Goal: Information Seeking & Learning: Find specific fact

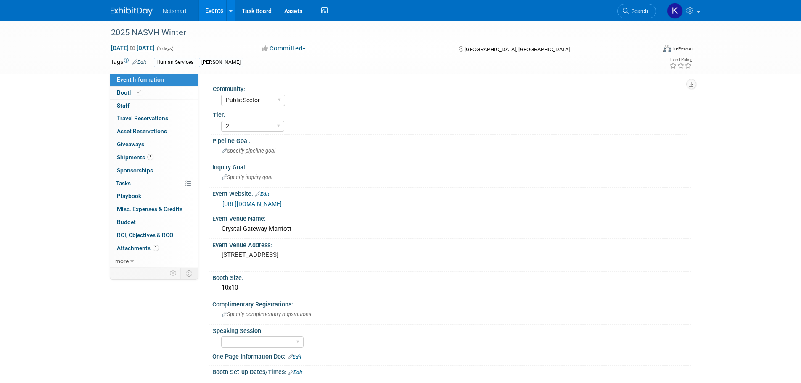
select select "Public Sector"
select select "2"
click at [646, 8] on span "Search" at bounding box center [638, 11] width 19 height 6
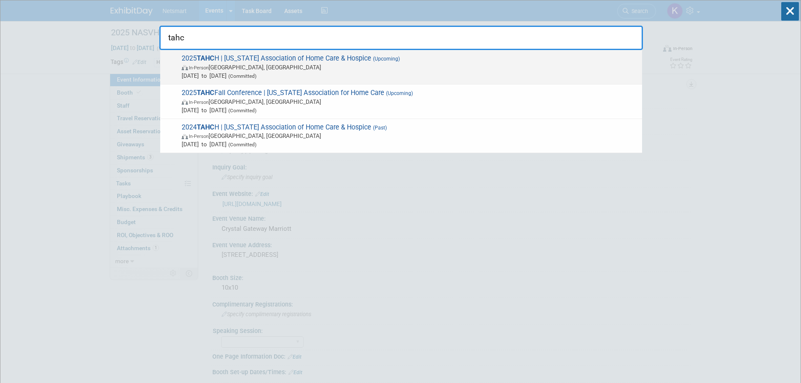
type input "tahc"
click at [258, 58] on span "2025 TAHC H | [US_STATE] Association of Home Care & Hospice (Upcoming) In-Perso…" at bounding box center [408, 67] width 459 height 26
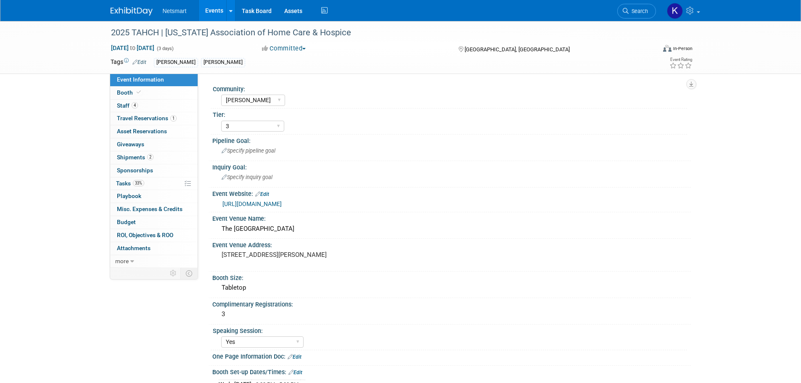
select select "[PERSON_NAME]"
select select "3"
select select "Yes"
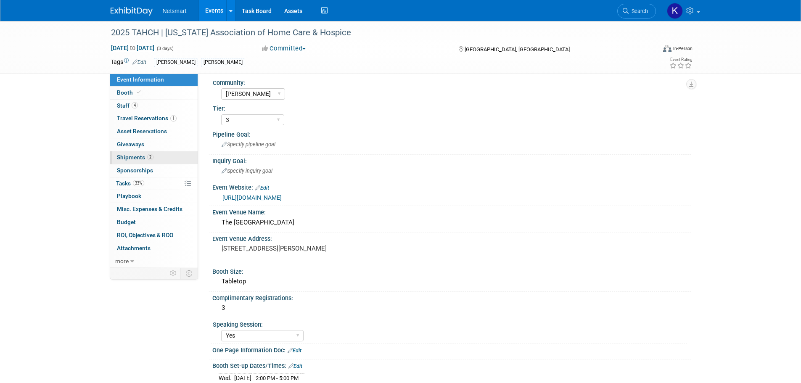
click at [153, 155] on link "2 Shipments 2" at bounding box center [154, 157] width 88 height 13
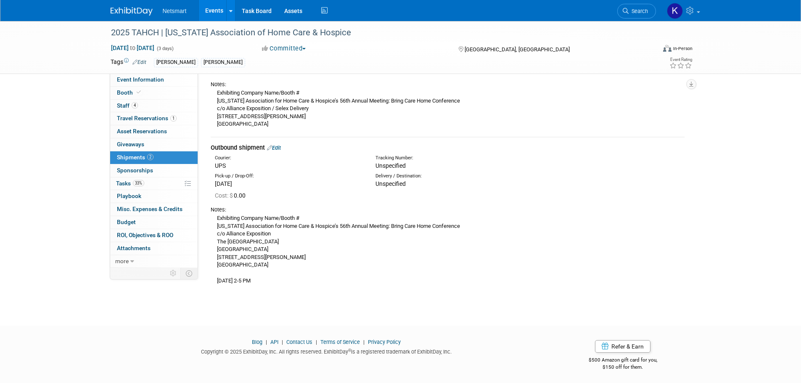
scroll to position [98, 0]
click at [289, 260] on div "Exhibiting Company Name/Booth # Texas Association for Home Care & Hospice’s 56t…" at bounding box center [448, 247] width 474 height 71
drag, startPoint x: 284, startPoint y: 260, endPoint x: 220, endPoint y: 248, distance: 64.5
click at [220, 248] on div "Exhibiting Company Name/Booth # Texas Association for Home Care & Hospice’s 56t…" at bounding box center [448, 247] width 474 height 71
click at [296, 264] on div "Exhibiting Company Name/Booth # Texas Association for Home Care & Hospice’s 56t…" at bounding box center [448, 247] width 474 height 71
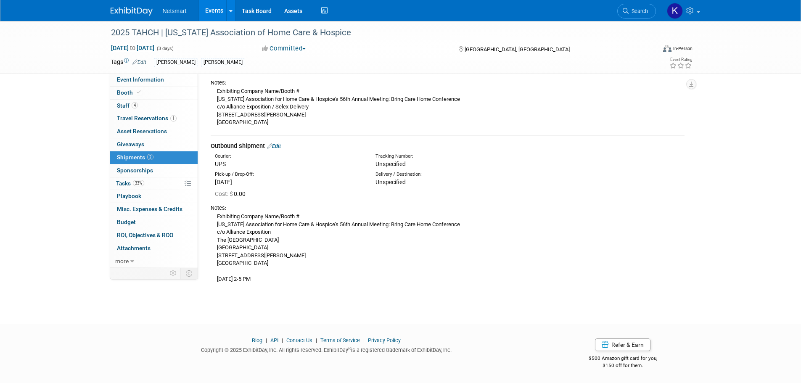
drag, startPoint x: 273, startPoint y: 268, endPoint x: 224, endPoint y: 248, distance: 52.7
click at [224, 248] on div "Exhibiting Company Name/Booth # Texas Association for Home Care & Hospice’s 56t…" at bounding box center [448, 247] width 474 height 71
click at [281, 257] on div "Exhibiting Company Name/Booth # Texas Association for Home Care & Hospice’s 56t…" at bounding box center [448, 247] width 474 height 71
drag, startPoint x: 284, startPoint y: 265, endPoint x: 215, endPoint y: 243, distance: 71.4
click at [215, 243] on div "Exhibiting Company Name/Booth # Texas Association for Home Care & Hospice’s 56t…" at bounding box center [448, 247] width 474 height 71
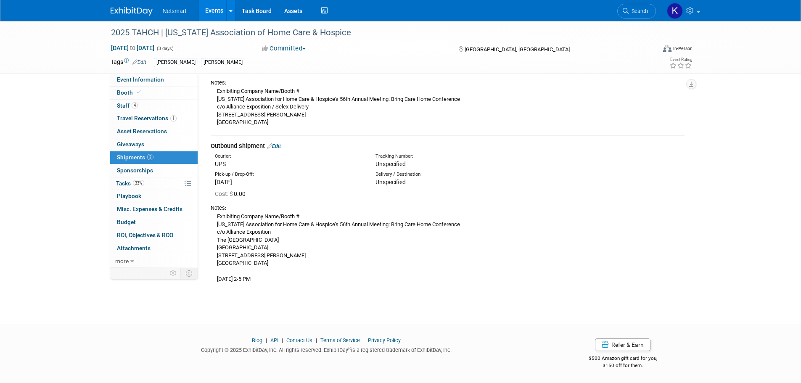
copy div "The Woodlands Waterway Marriott & Convention Center Town Center North 1601 Lake…"
click at [270, 253] on div "Exhibiting Company Name/Booth # Texas Association for Home Care & Hospice’s 56t…" at bounding box center [448, 247] width 474 height 71
drag, startPoint x: 289, startPoint y: 268, endPoint x: 212, endPoint y: 255, distance: 78.2
click at [212, 255] on div "Exhibiting Company Name/Booth # Texas Association for Home Care & Hospice’s 56t…" at bounding box center [448, 247] width 474 height 71
copy div "1601 Lake Robbins Dr The Woodlands, TX 77380"
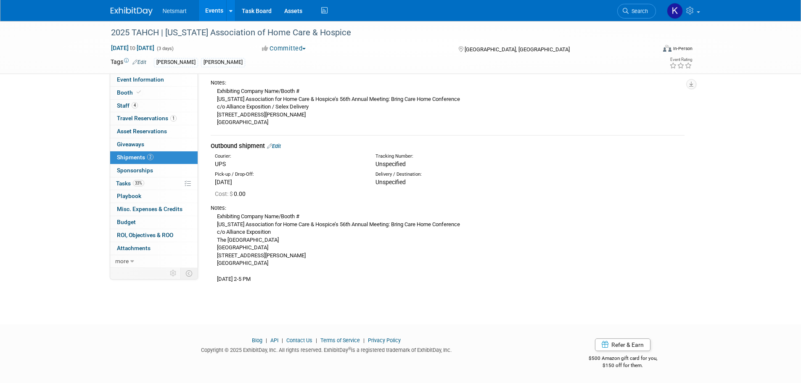
click at [324, 297] on div "2025 TAHCH | Texas Association of Home Care & Hospice Aug 26, 2025 to Aug 28, 2…" at bounding box center [400, 116] width 801 height 386
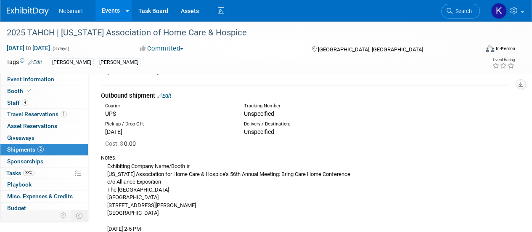
scroll to position [249, 0]
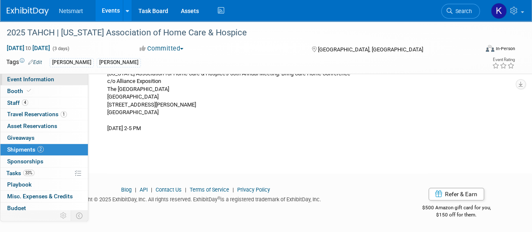
click at [53, 79] on link "Event Information" at bounding box center [44, 79] width 88 height 11
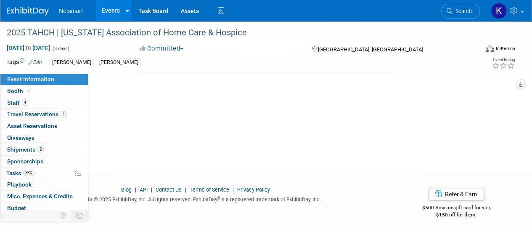
scroll to position [0, 0]
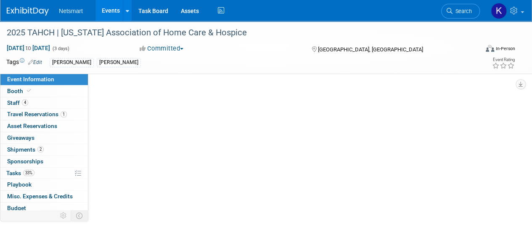
select select "[PERSON_NAME]"
select select "3"
select select "Yes"
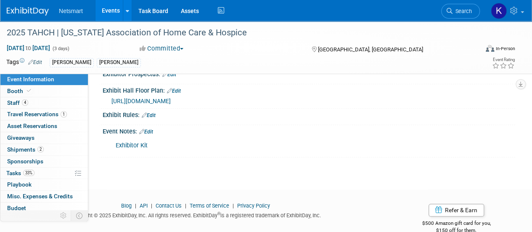
scroll to position [387, 0]
click at [125, 146] on link "Exhibitor Kit" at bounding box center [132, 144] width 32 height 7
